Goal: Task Accomplishment & Management: Use online tool/utility

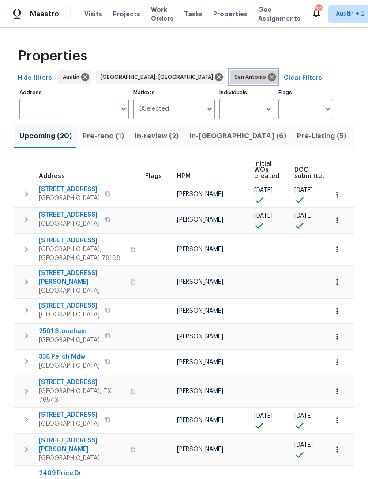
click at [268, 75] on icon at bounding box center [272, 77] width 8 height 8
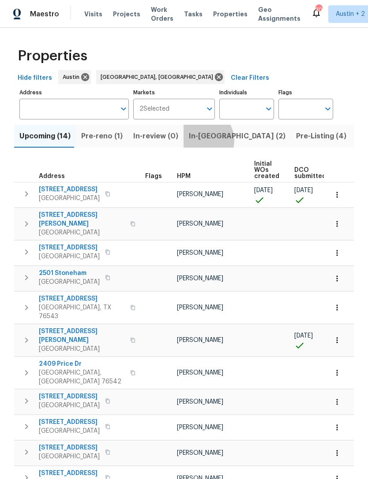
click at [196, 142] on span "In-reno (2)" at bounding box center [237, 136] width 97 height 12
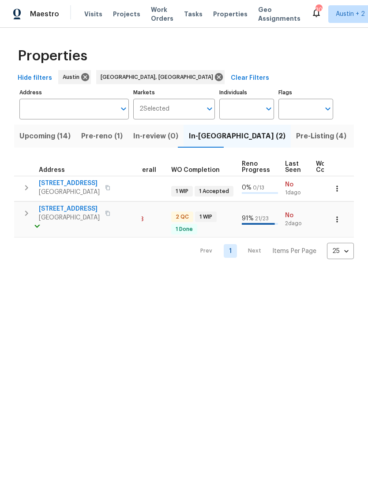
scroll to position [0, 301]
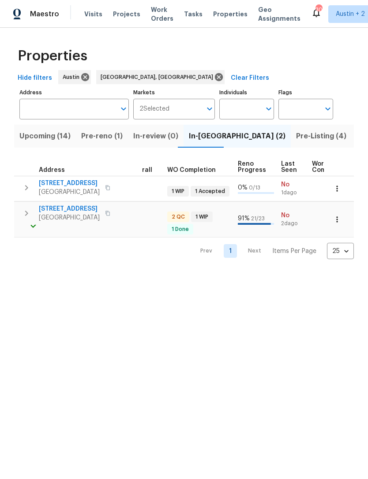
click at [340, 219] on icon "button" at bounding box center [336, 219] width 9 height 9
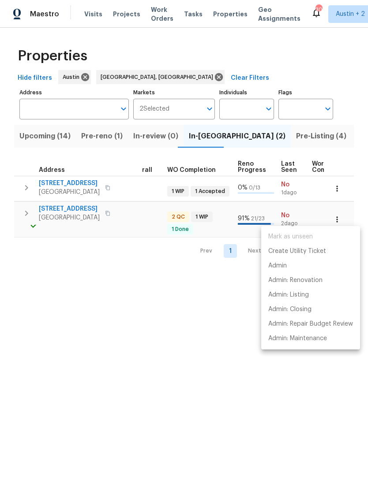
click at [23, 214] on div at bounding box center [184, 239] width 368 height 479
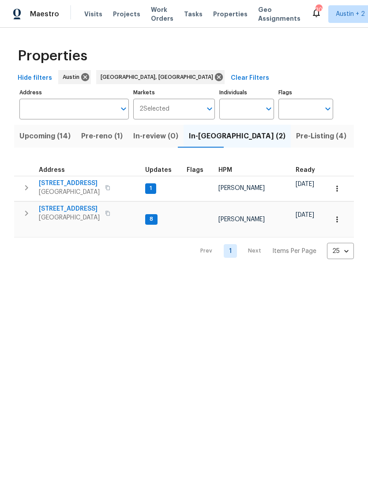
scroll to position [0, 0]
click at [48, 210] on span "5709 Southerner Way" at bounding box center [69, 209] width 61 height 9
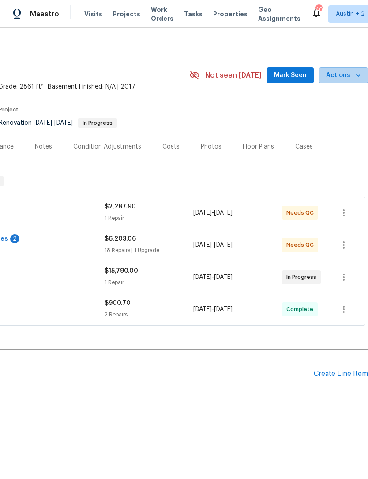
scroll to position [0, 131]
click at [351, 76] on span "Actions" at bounding box center [343, 75] width 35 height 11
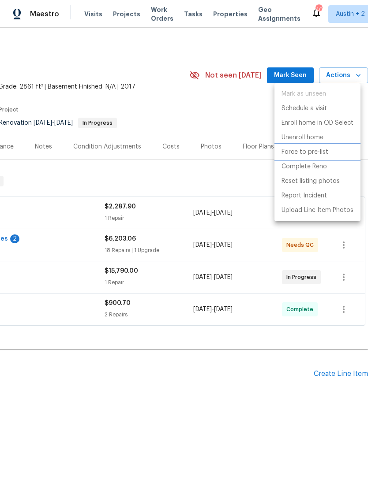
click at [325, 154] on p "Force to pre-list" at bounding box center [304, 152] width 47 height 9
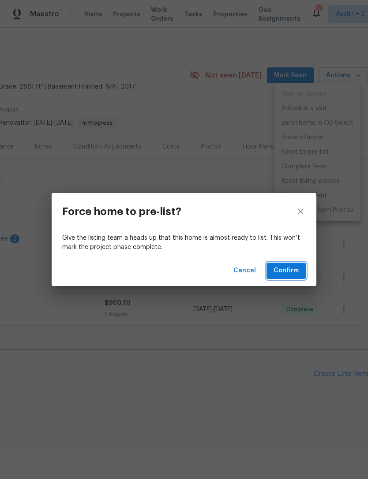
click at [297, 272] on span "Confirm" at bounding box center [285, 270] width 25 height 11
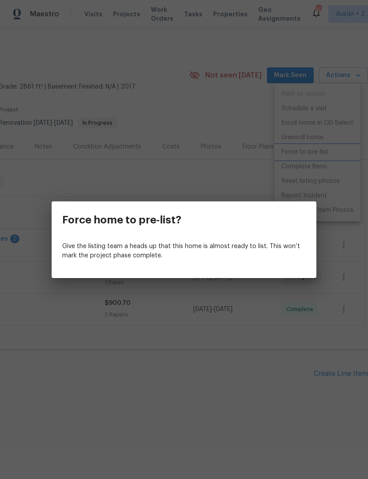
click at [352, 44] on div "Force home to pre-list? Give the listing team a heads up that this home is almo…" at bounding box center [184, 239] width 368 height 479
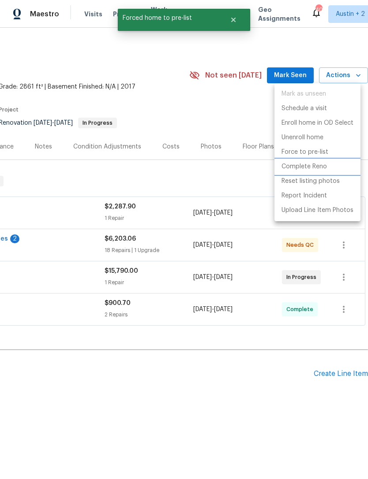
click at [317, 168] on p "Complete Reno" at bounding box center [303, 166] width 45 height 9
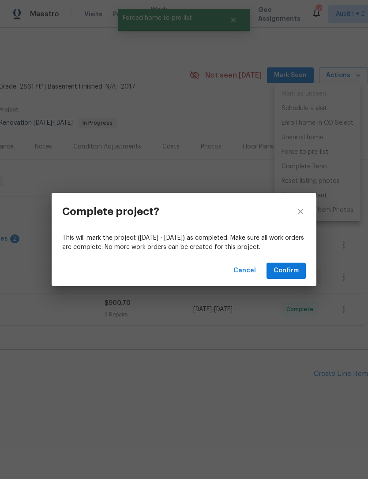
click at [295, 273] on span "Confirm" at bounding box center [285, 270] width 25 height 11
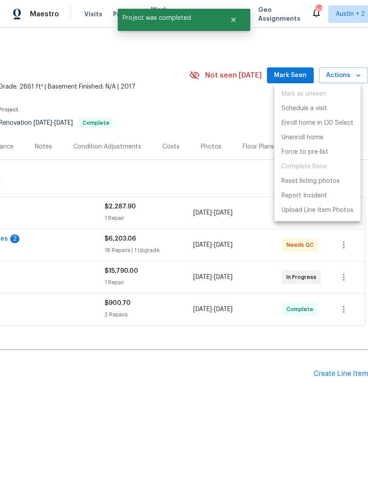
click at [291, 377] on div at bounding box center [184, 239] width 368 height 479
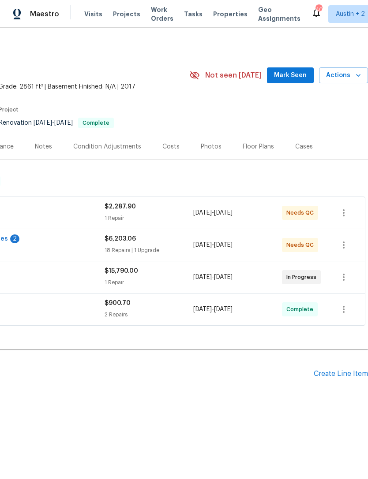
click at [222, 15] on span "Properties" at bounding box center [230, 14] width 34 height 9
